Goal: Navigation & Orientation: Find specific page/section

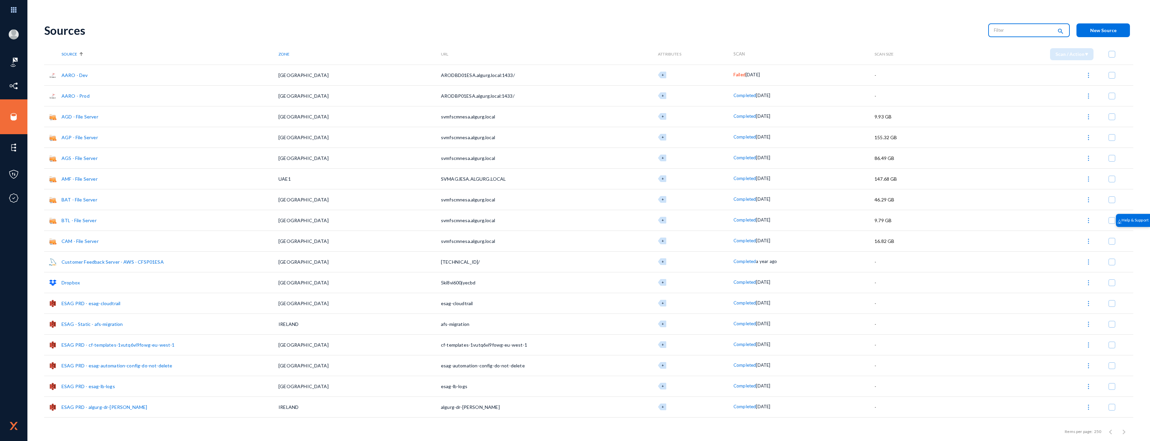
click at [1023, 28] on input "text" at bounding box center [1023, 30] width 59 height 10
type input "onedrive"
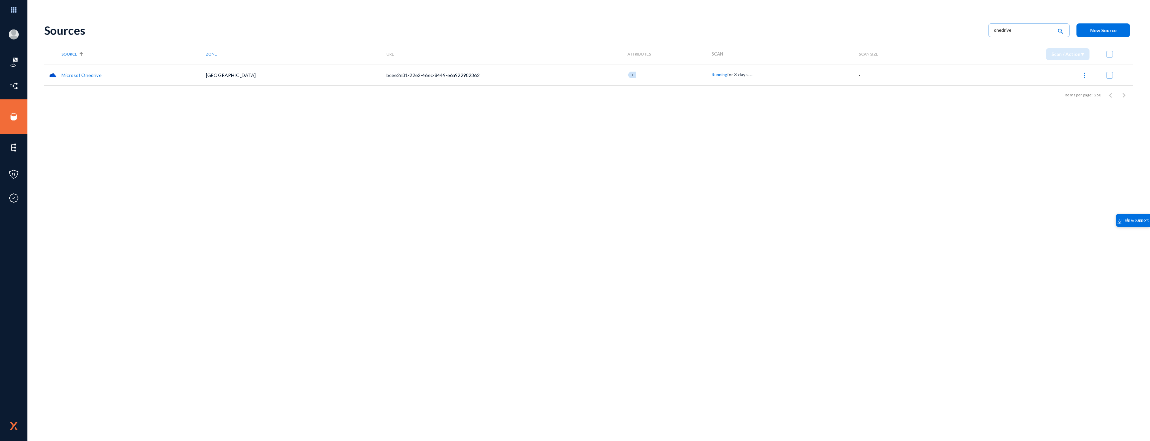
click at [84, 75] on link "Microsof Onedrive" at bounding box center [82, 75] width 40 height 6
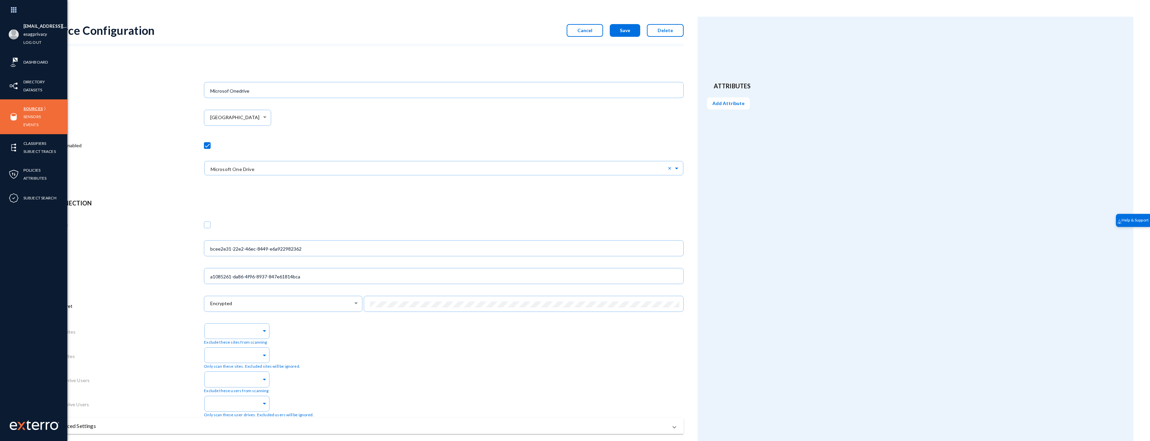
click at [32, 110] on link "Sources" at bounding box center [32, 109] width 19 height 8
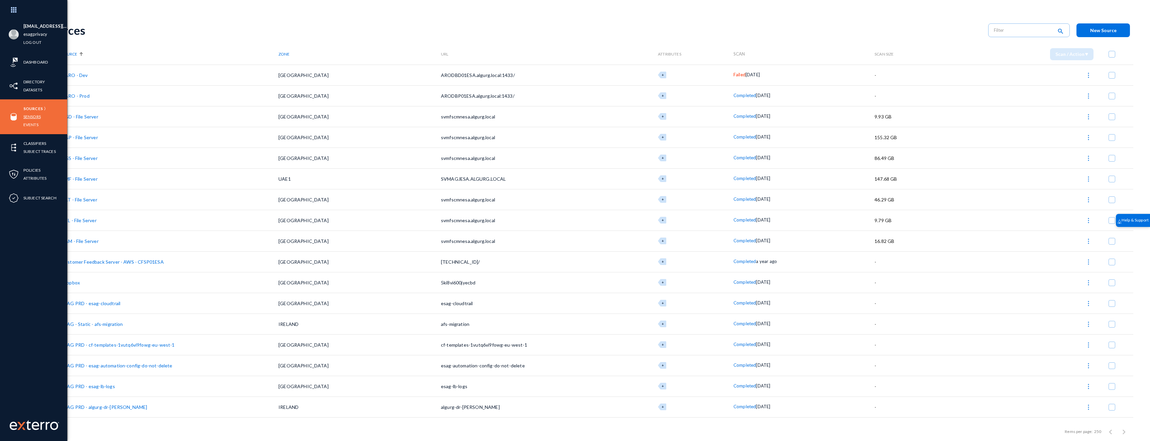
click at [30, 118] on link "Sensors" at bounding box center [31, 117] width 17 height 8
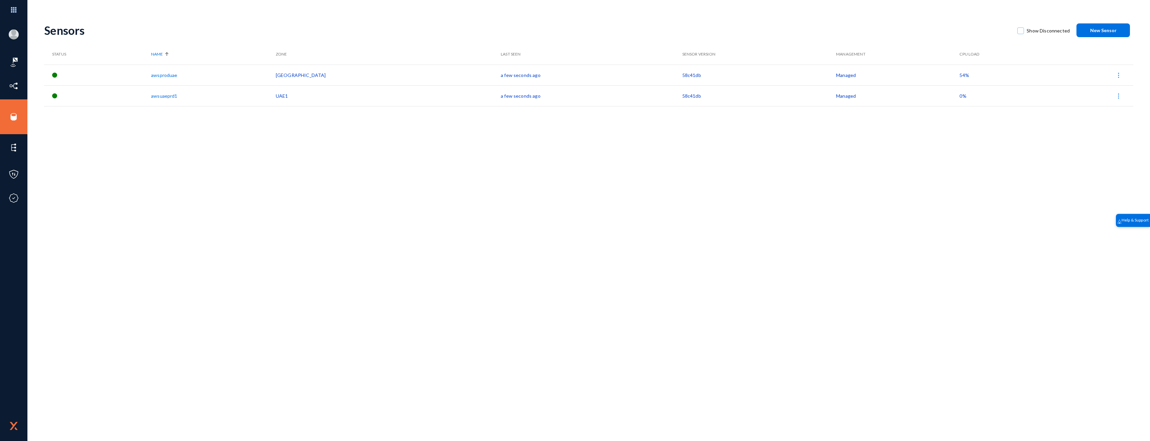
click at [177, 75] on link "awsproduae" at bounding box center [164, 75] width 26 height 6
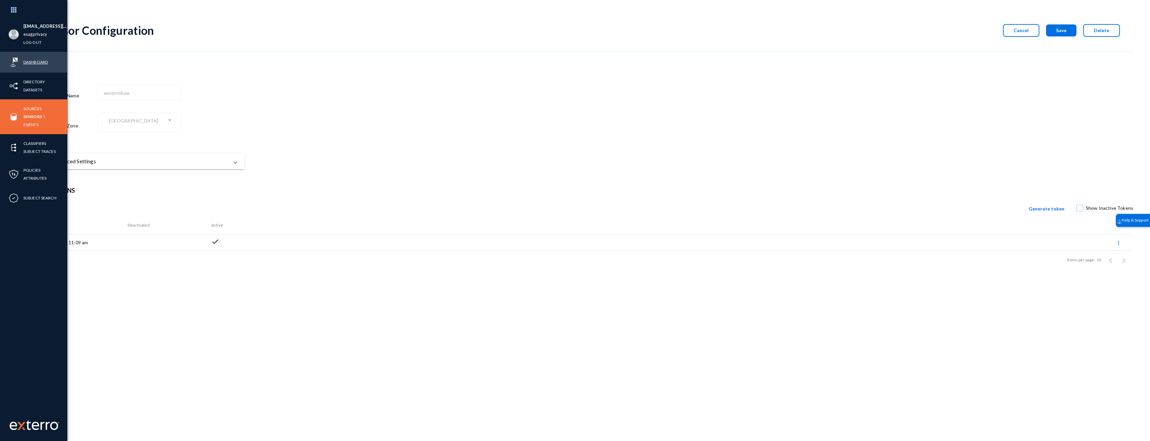
click at [39, 63] on link "Dashboard" at bounding box center [35, 62] width 24 height 8
